Goal: Leave review/rating

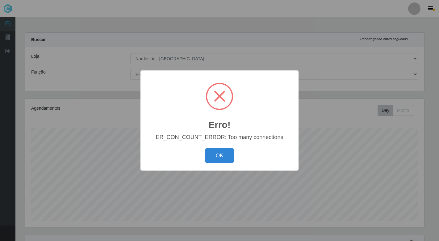
select select "454"
select select "1"
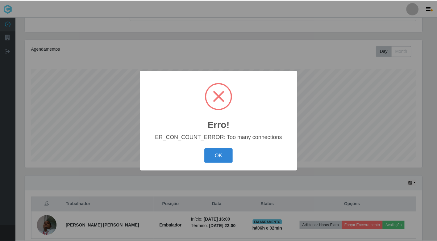
scroll to position [128, 399]
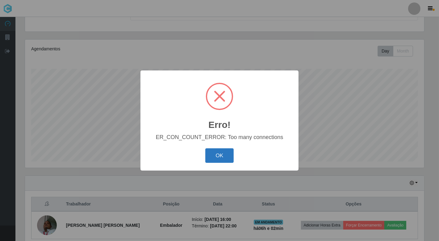
click at [216, 152] on button "OK" at bounding box center [219, 155] width 29 height 15
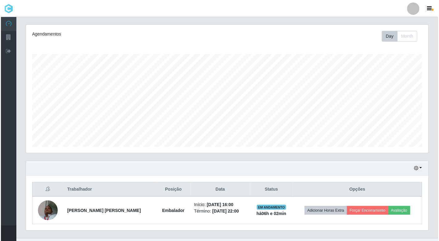
scroll to position [87, 0]
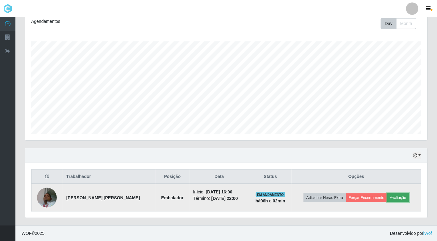
click at [395, 198] on button "Avaliação" at bounding box center [398, 197] width 22 height 9
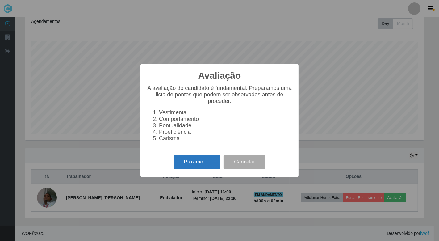
click at [202, 167] on button "Próximo →" at bounding box center [196, 162] width 47 height 15
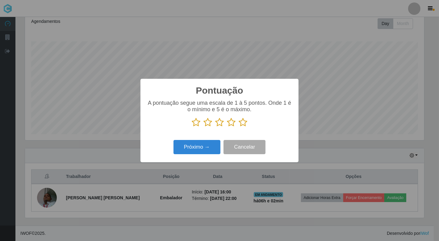
scroll to position [308495, 308224]
click at [244, 124] on icon at bounding box center [243, 122] width 9 height 9
click at [239, 127] on input "radio" at bounding box center [239, 127] width 0 height 0
click at [203, 148] on button "Próximo →" at bounding box center [196, 147] width 47 height 15
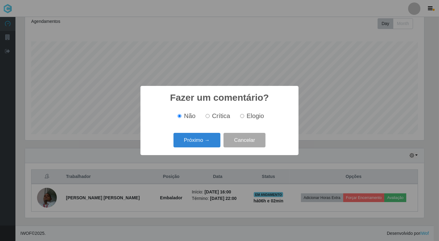
click at [243, 118] on input "Elogio" at bounding box center [242, 116] width 4 height 4
radio input "true"
click at [213, 139] on button "Próximo →" at bounding box center [196, 140] width 47 height 15
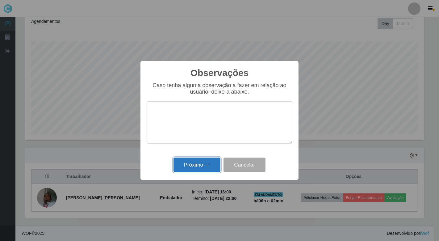
click at [210, 161] on button "Próximo →" at bounding box center [196, 164] width 47 height 15
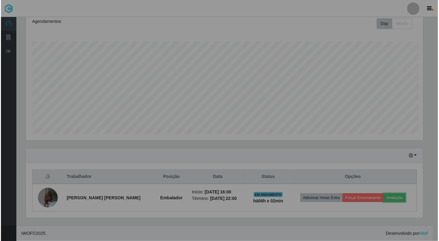
scroll to position [128, 402]
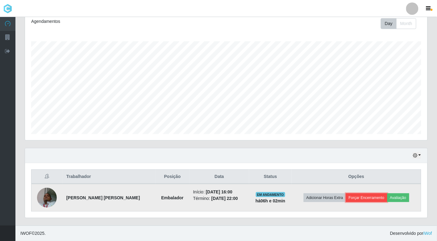
click at [354, 197] on button "Forçar Encerramento" at bounding box center [366, 197] width 41 height 9
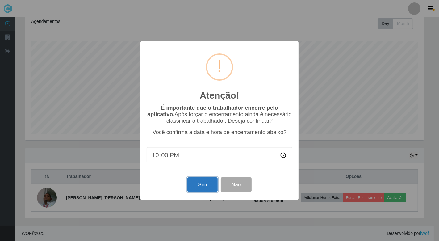
click at [196, 183] on button "Sim" at bounding box center [202, 184] width 30 height 15
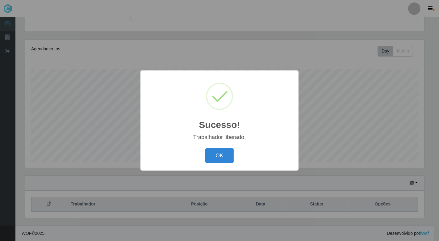
click at [205, 148] on button "OK" at bounding box center [219, 155] width 29 height 15
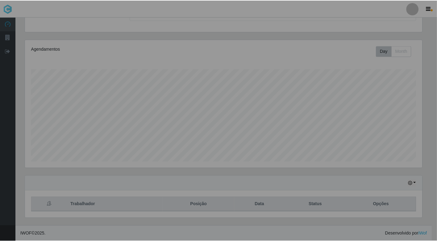
scroll to position [128, 402]
